Goal: Task Accomplishment & Management: Use online tool/utility

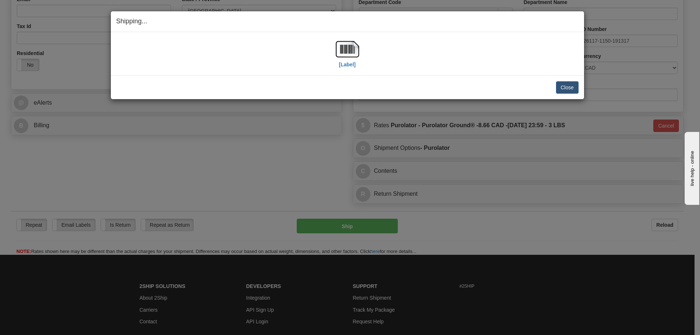
scroll to position [219, 0]
click at [568, 86] on button "Close" at bounding box center [567, 87] width 23 height 12
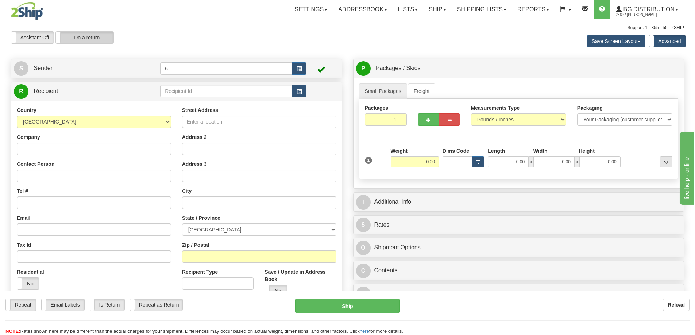
click at [96, 40] on label "Do a return" at bounding box center [85, 38] width 58 height 12
type input "6"
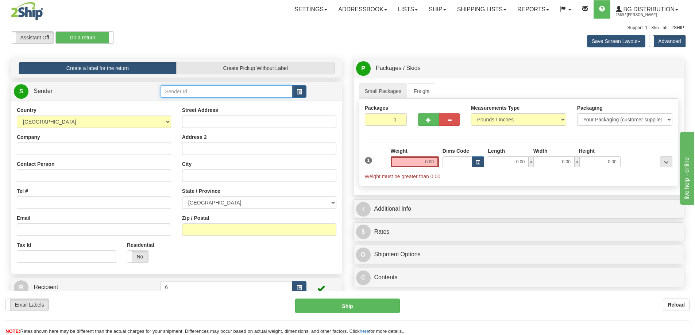
click at [206, 92] on input "text" at bounding box center [226, 91] width 132 height 12
drag, startPoint x: 192, startPoint y: 92, endPoint x: 69, endPoint y: 102, distance: 123.7
click at [69, 102] on div "S Sender EM" at bounding box center [176, 178] width 331 height 193
click at [223, 94] on input "EM" at bounding box center [226, 91] width 132 height 12
drag, startPoint x: 203, startPoint y: 95, endPoint x: 71, endPoint y: 98, distance: 132.4
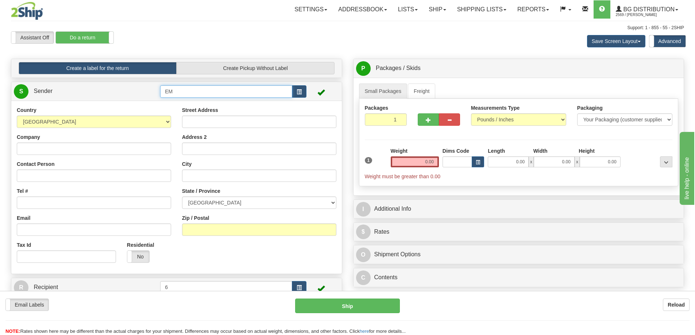
click at [94, 107] on div "S Sender EM" at bounding box center [176, 178] width 331 height 193
type input "910532"
drag, startPoint x: 220, startPoint y: 93, endPoint x: 58, endPoint y: 107, distance: 162.9
click at [65, 110] on div "S Sender 910532" at bounding box center [176, 178] width 331 height 193
type input "E"
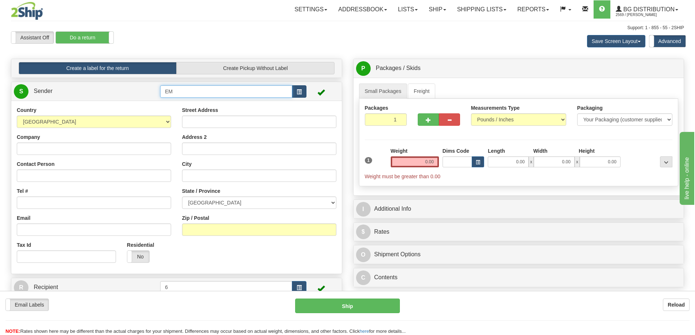
type input "EM"
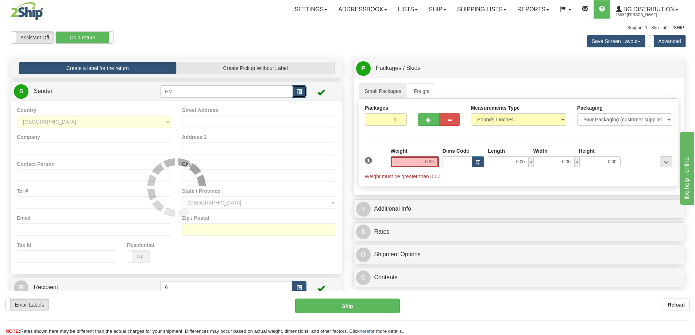
click at [293, 92] on button "button" at bounding box center [299, 91] width 15 height 12
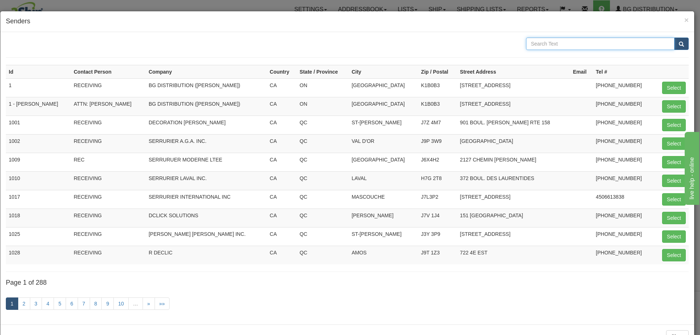
click at [547, 42] on input "text" at bounding box center [600, 44] width 148 height 12
type input "EMTEK"
click at [674, 38] on button "submit" at bounding box center [681, 44] width 15 height 12
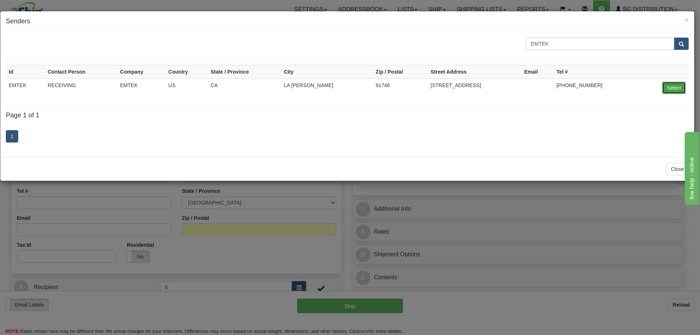
click at [681, 86] on button "Select" at bounding box center [674, 88] width 24 height 12
type input "EMTEK"
